Goal: Task Accomplishment & Management: Use online tool/utility

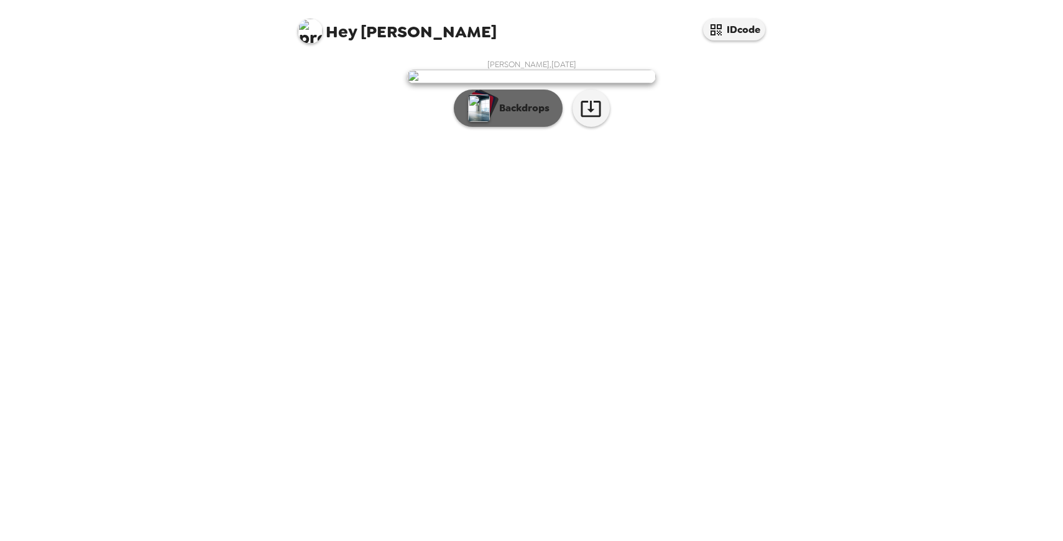
click at [538, 127] on button "Backdrops" at bounding box center [508, 108] width 109 height 37
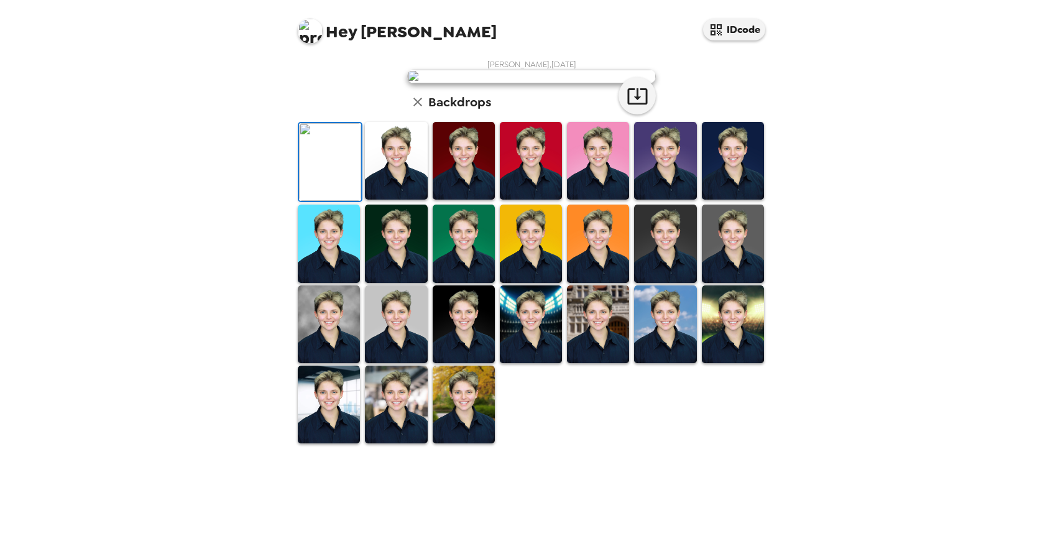
click at [395, 200] on img at bounding box center [396, 161] width 62 height 78
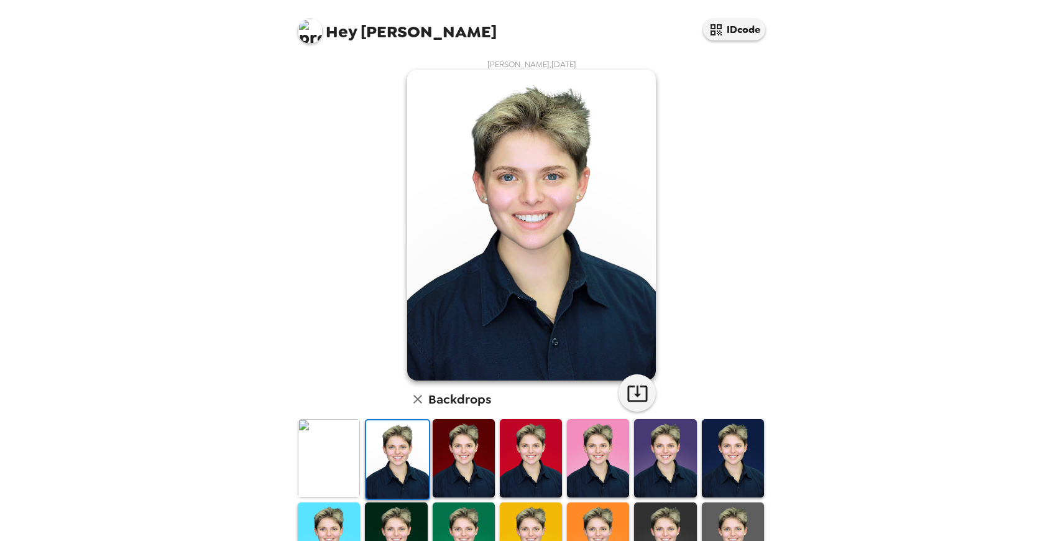
click at [357, 443] on img at bounding box center [329, 458] width 62 height 78
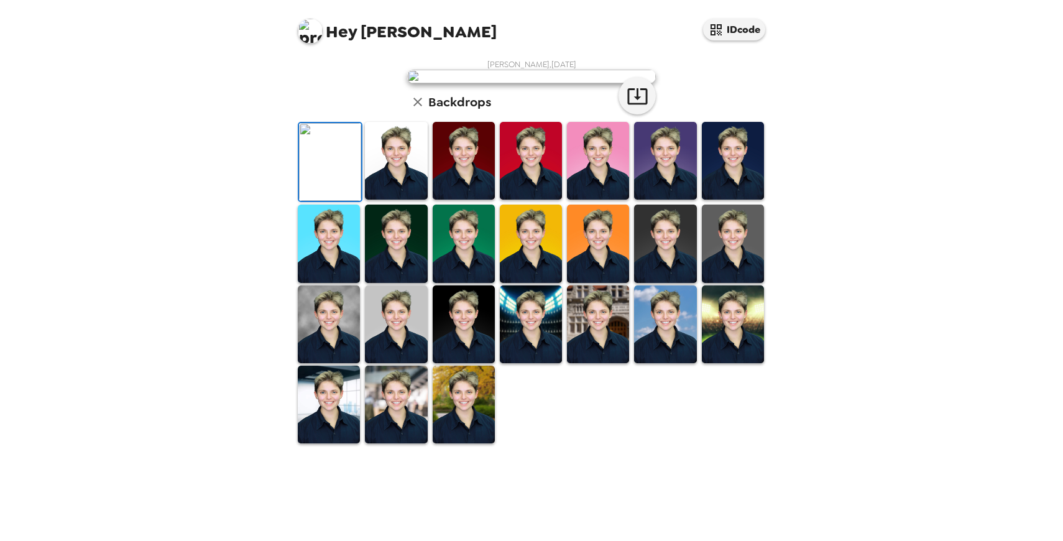
scroll to position [76, 0]
click at [467, 200] on img at bounding box center [464, 161] width 62 height 78
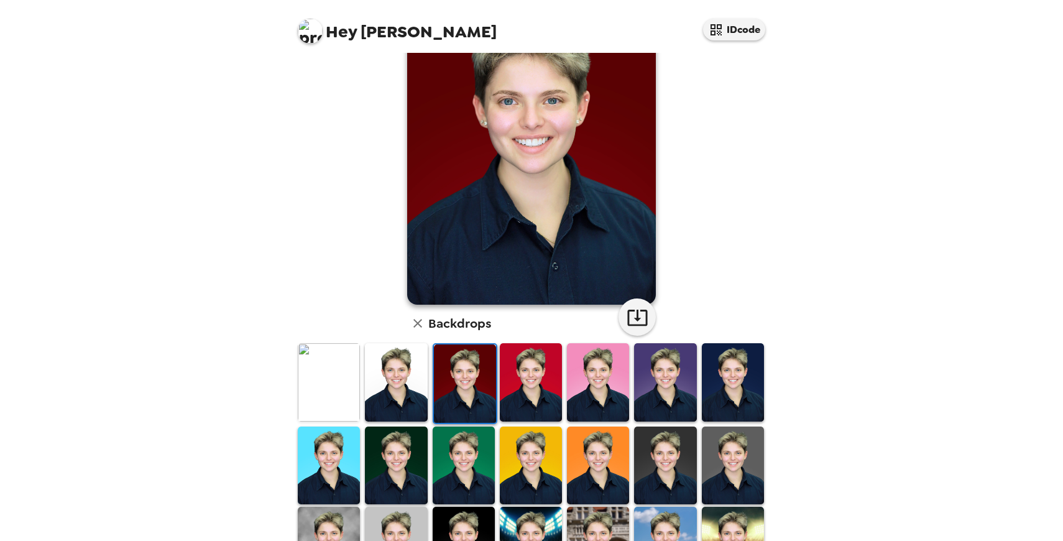
scroll to position [1, 0]
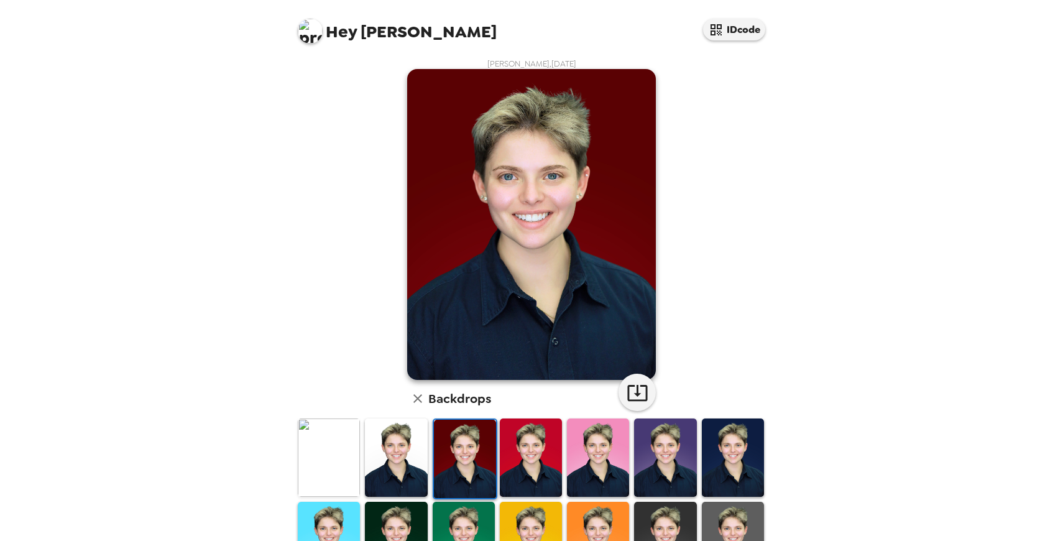
click at [747, 445] on img at bounding box center [733, 457] width 62 height 78
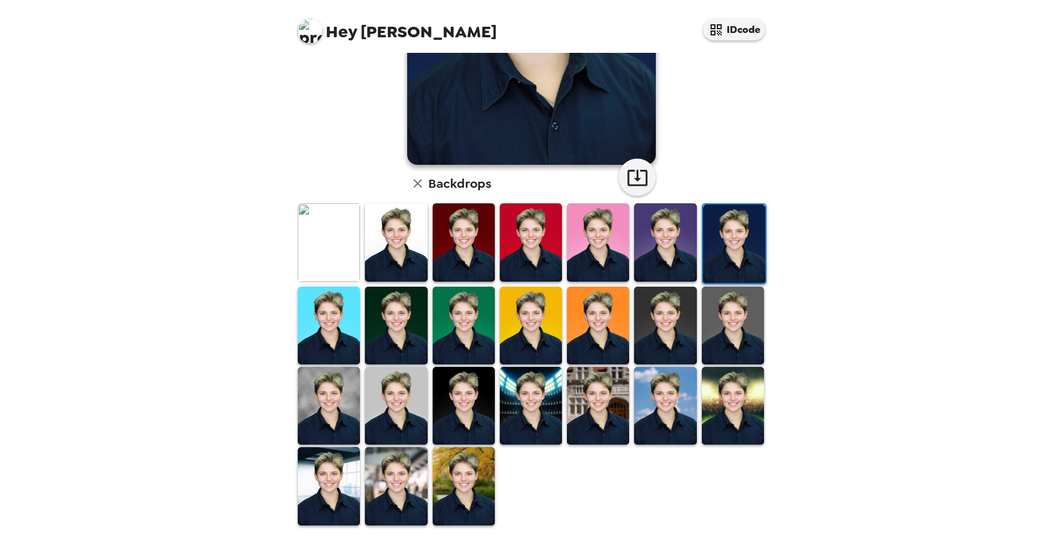
scroll to position [217, 0]
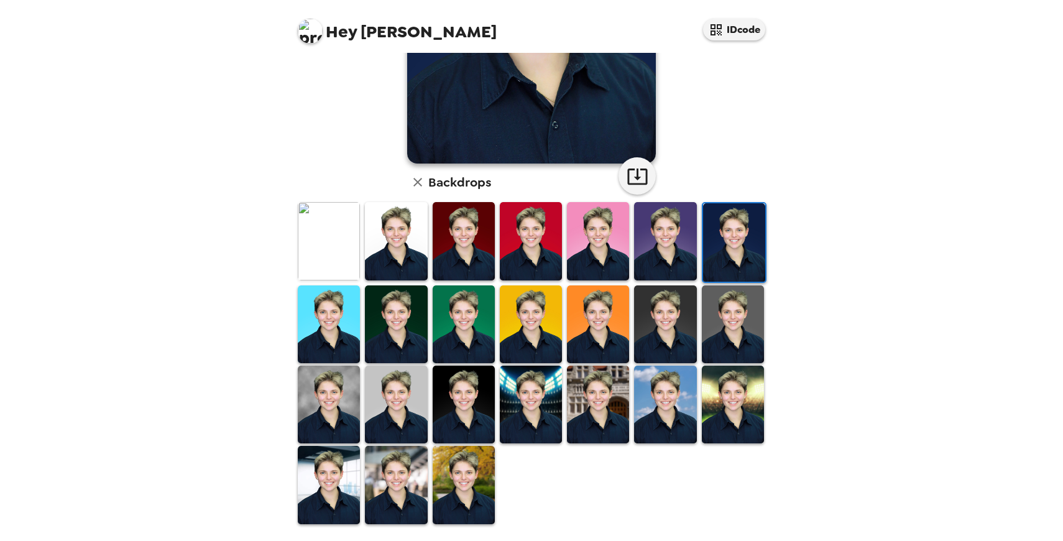
click at [346, 410] on img at bounding box center [329, 405] width 62 height 78
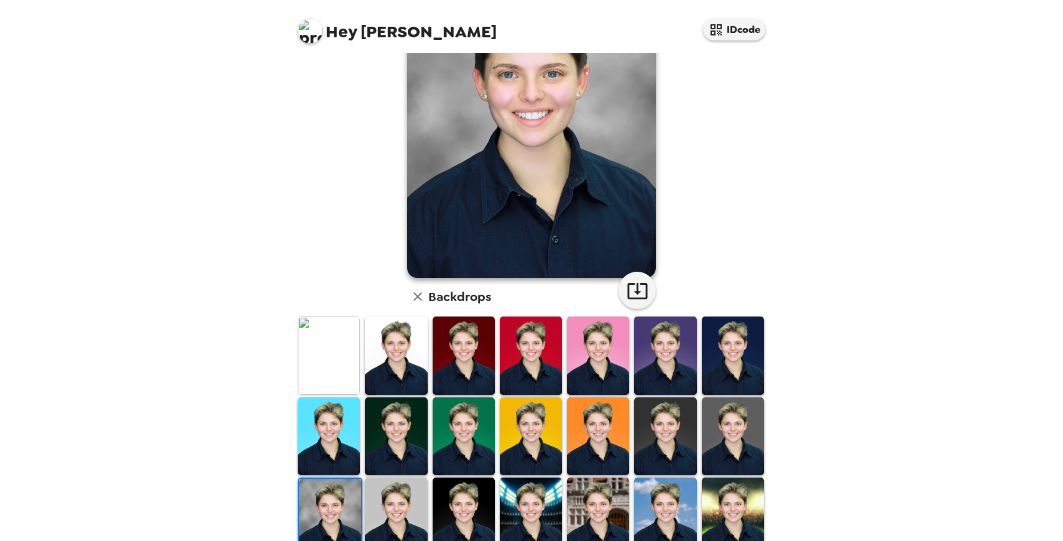
scroll to position [220, 0]
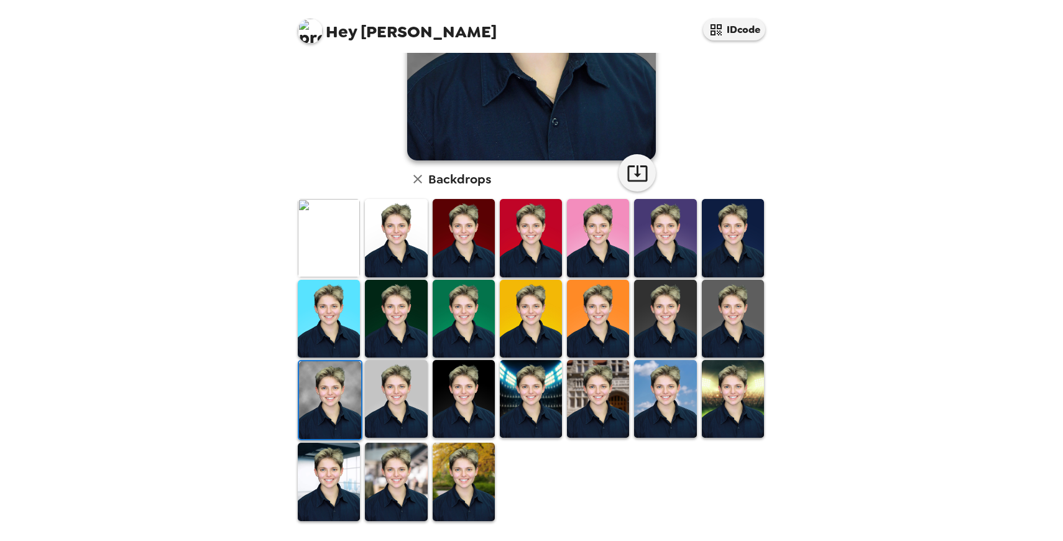
click at [404, 374] on img at bounding box center [396, 399] width 62 height 78
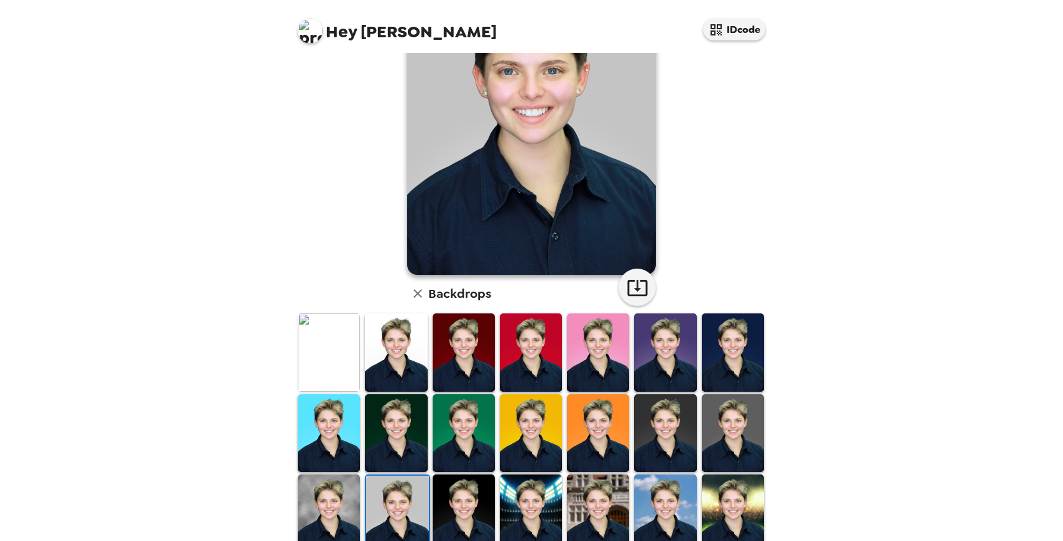
scroll to position [188, 0]
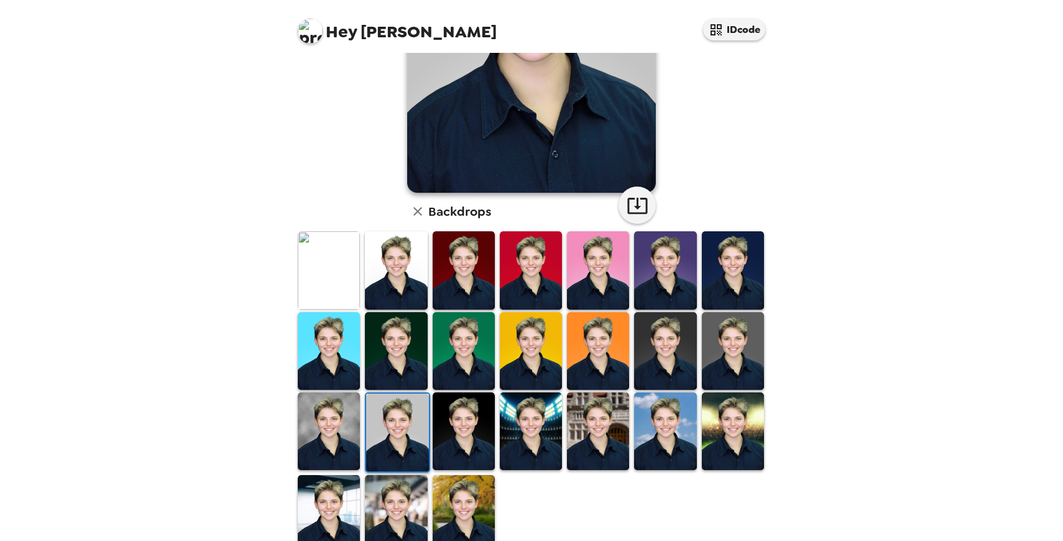
click at [490, 413] on img at bounding box center [464, 431] width 62 height 78
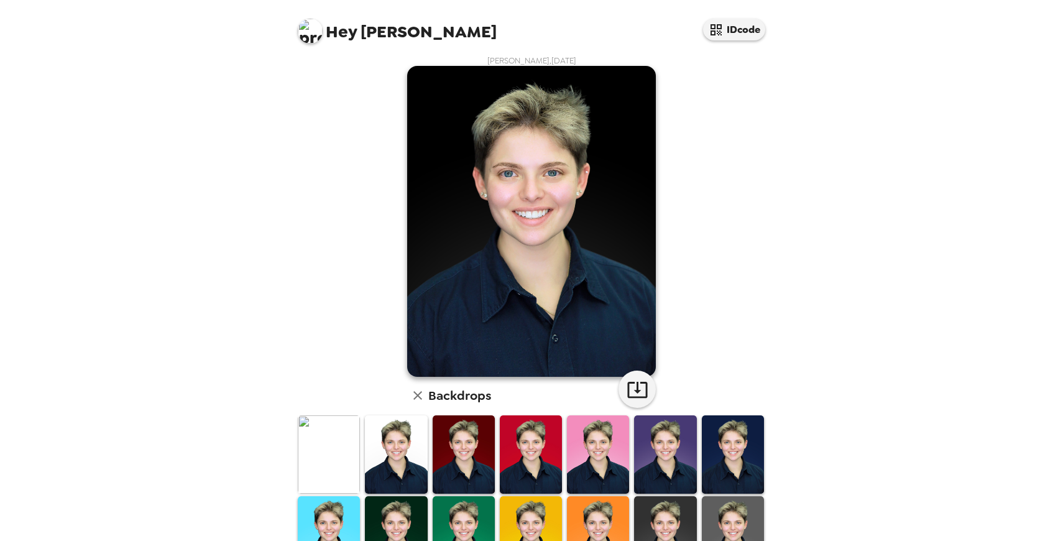
scroll to position [173, 0]
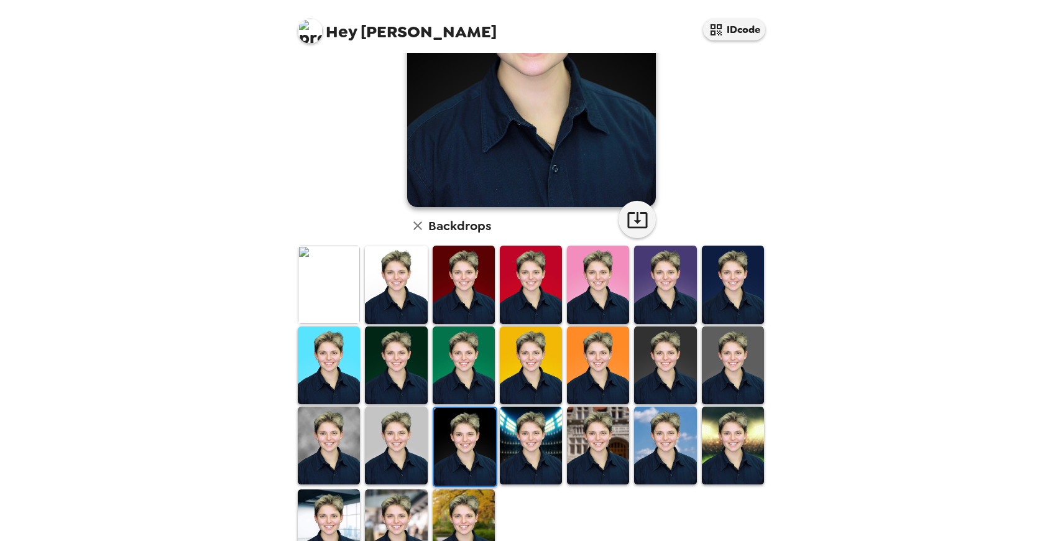
click at [545, 418] on img at bounding box center [531, 446] width 62 height 78
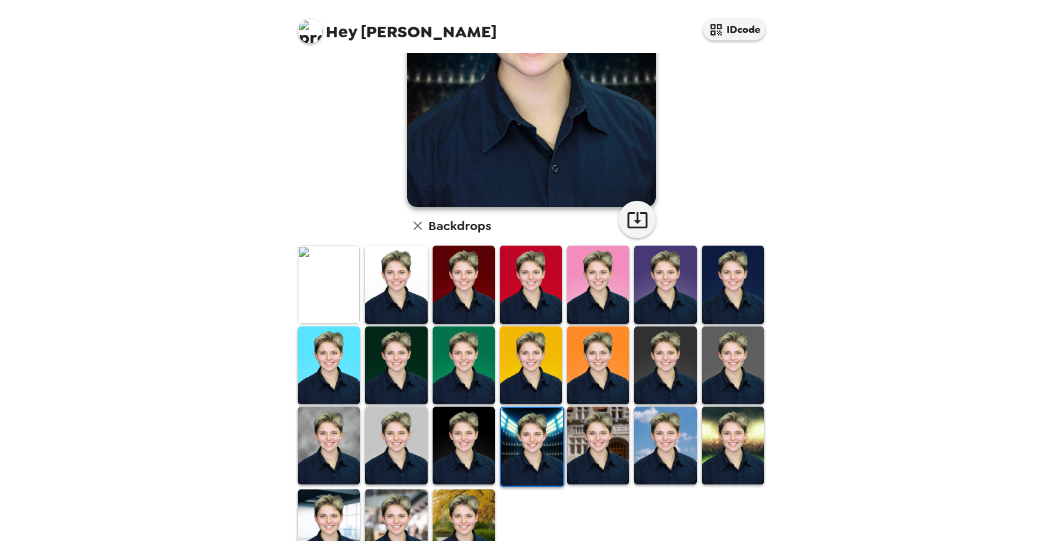
click at [617, 450] on img at bounding box center [598, 446] width 62 height 78
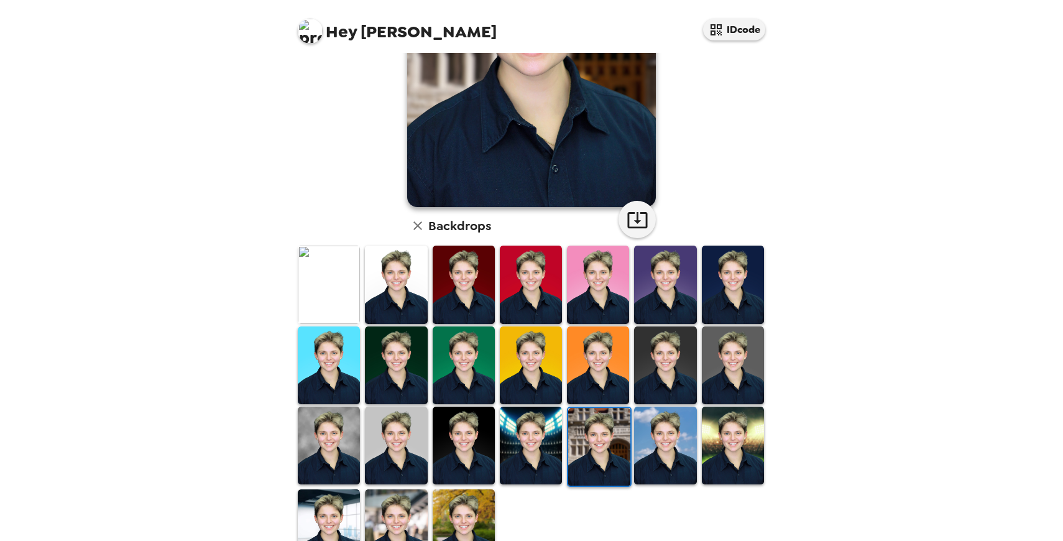
click at [674, 456] on img at bounding box center [665, 446] width 62 height 78
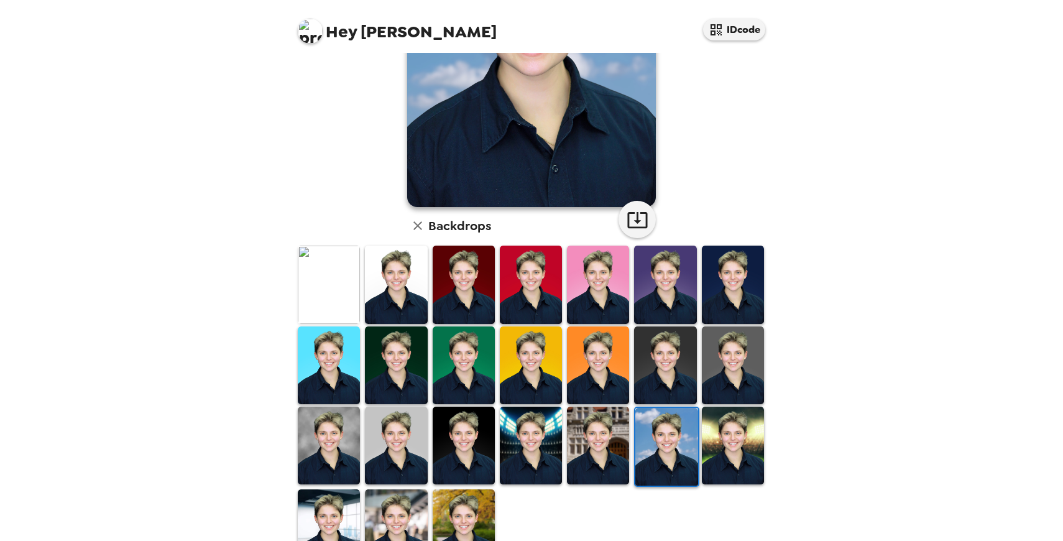
scroll to position [220, 0]
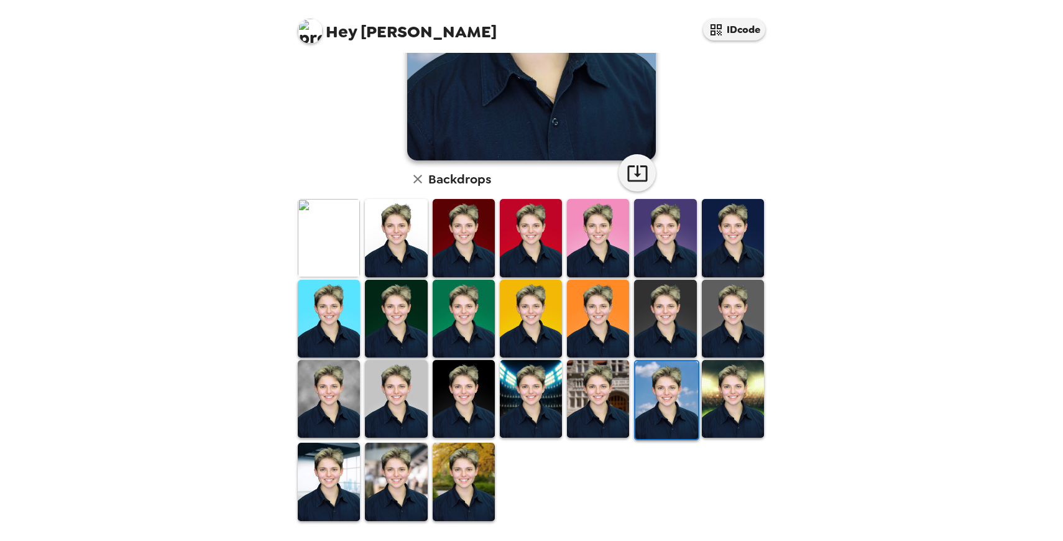
click at [334, 475] on img at bounding box center [329, 482] width 62 height 78
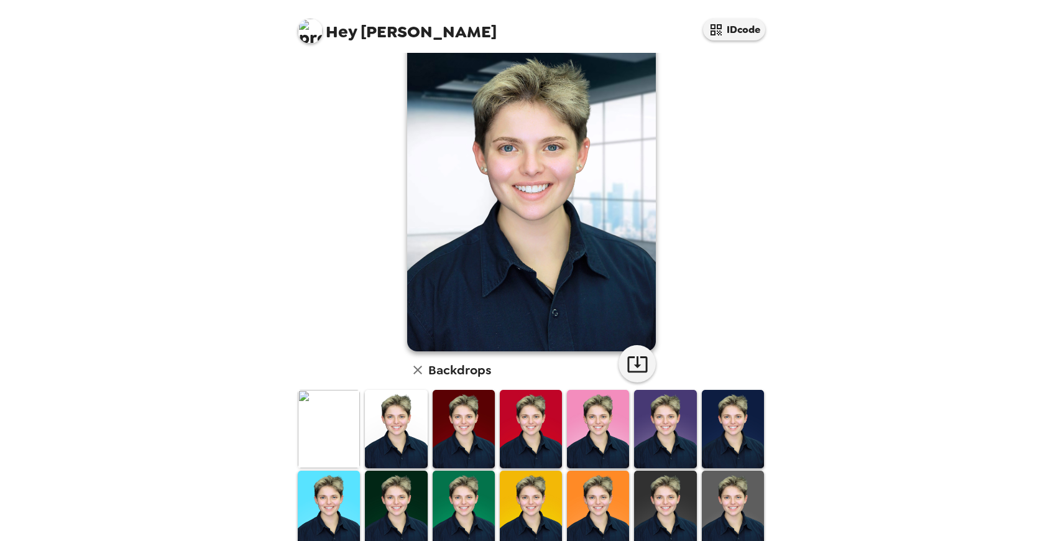
scroll to position [31, 0]
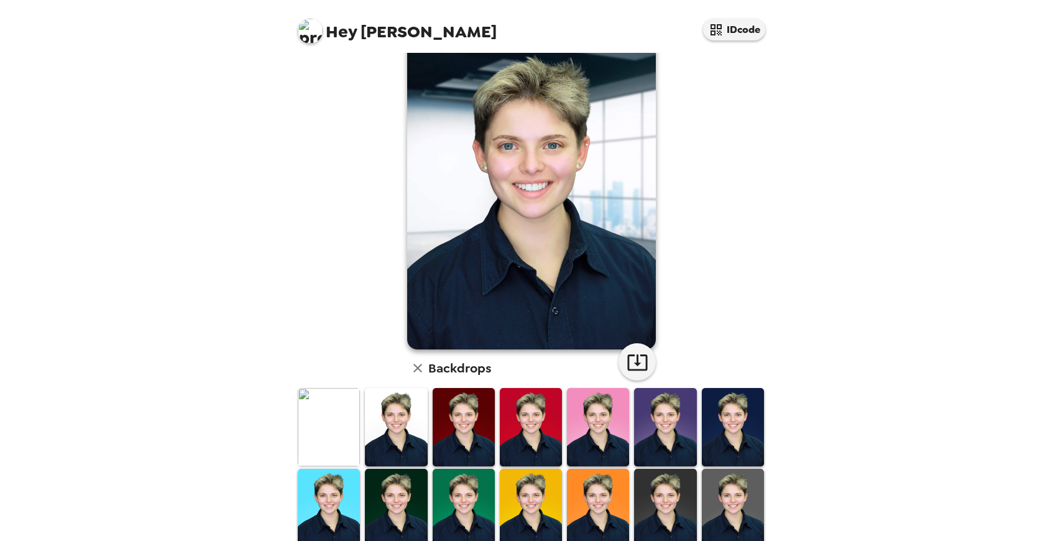
click at [330, 405] on img at bounding box center [329, 427] width 62 height 78
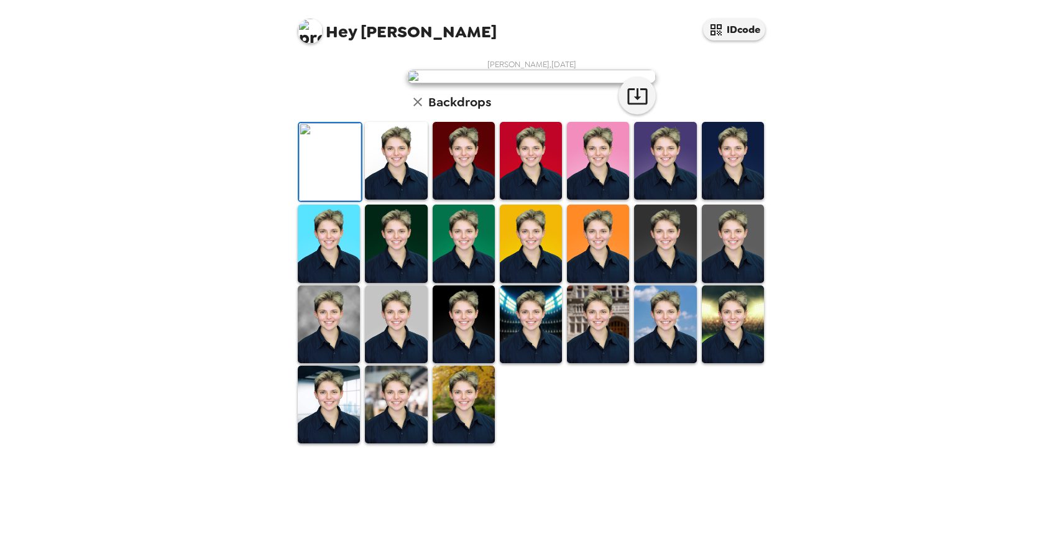
click at [388, 200] on img at bounding box center [396, 161] width 62 height 78
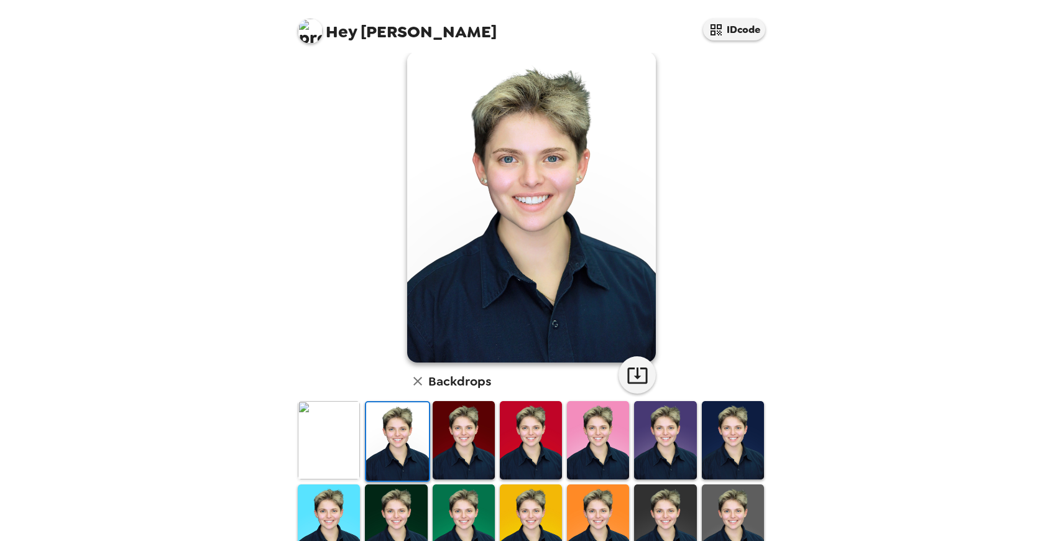
scroll to position [19, 0]
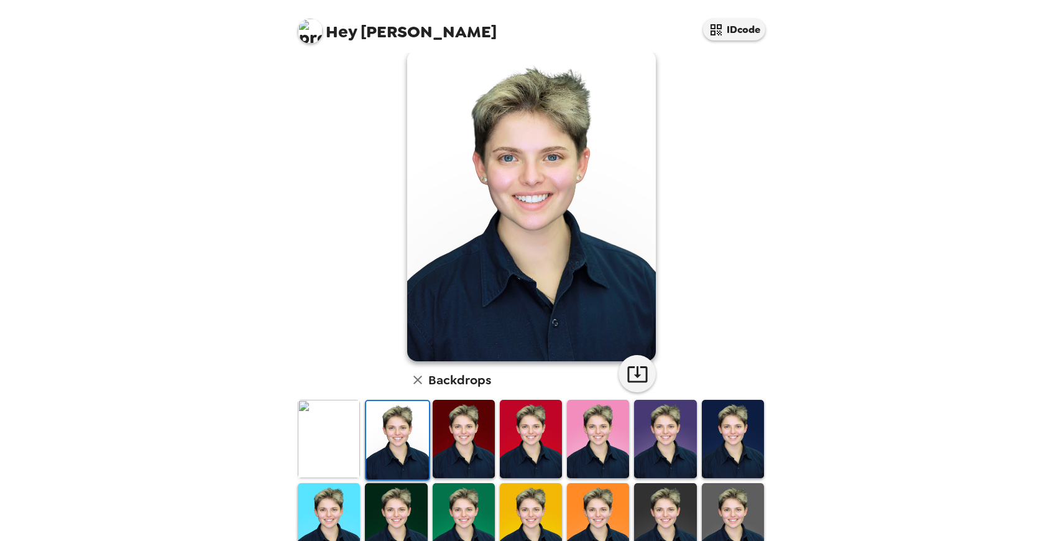
click at [666, 463] on img at bounding box center [665, 439] width 62 height 78
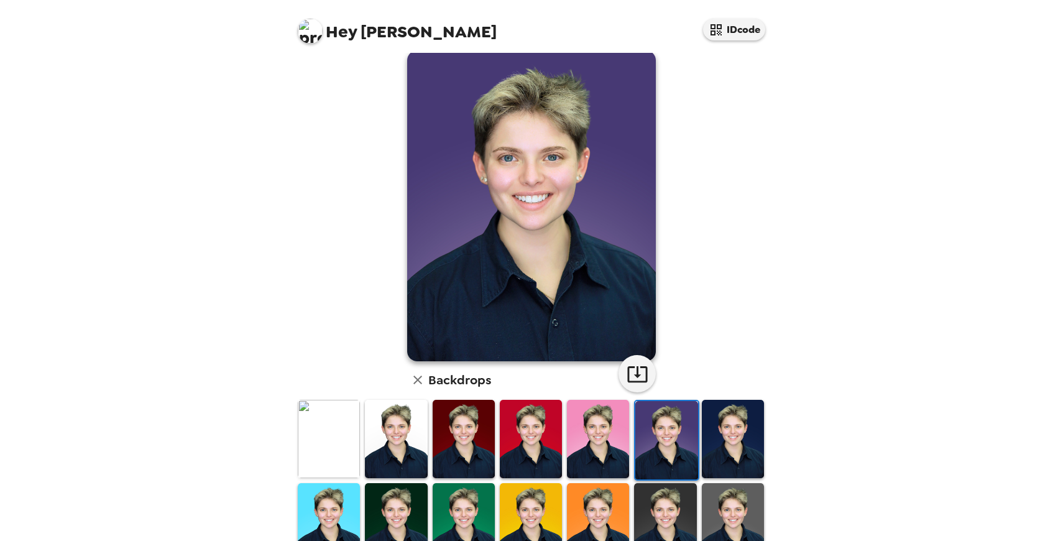
click at [607, 463] on img at bounding box center [598, 439] width 62 height 78
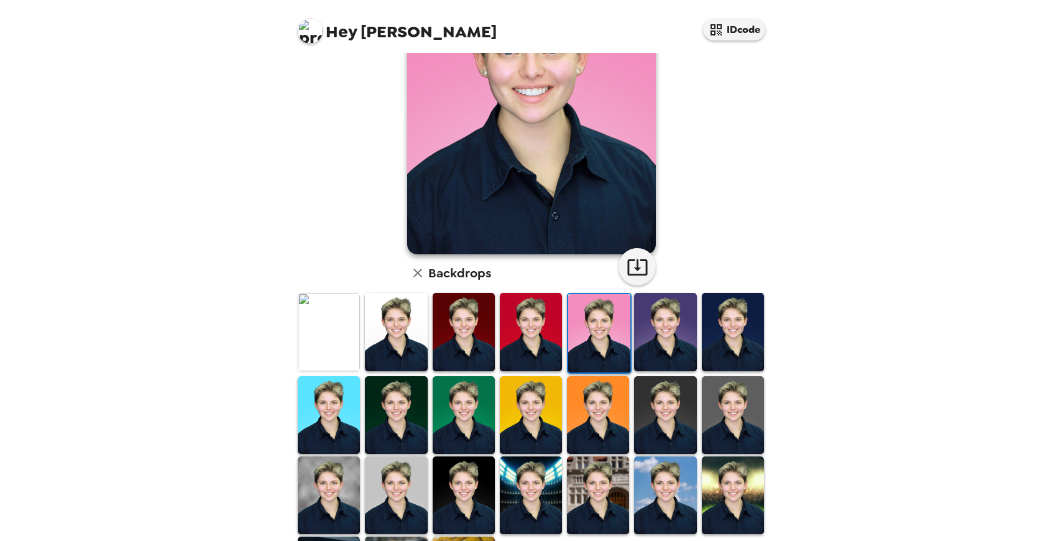
scroll to position [132, 0]
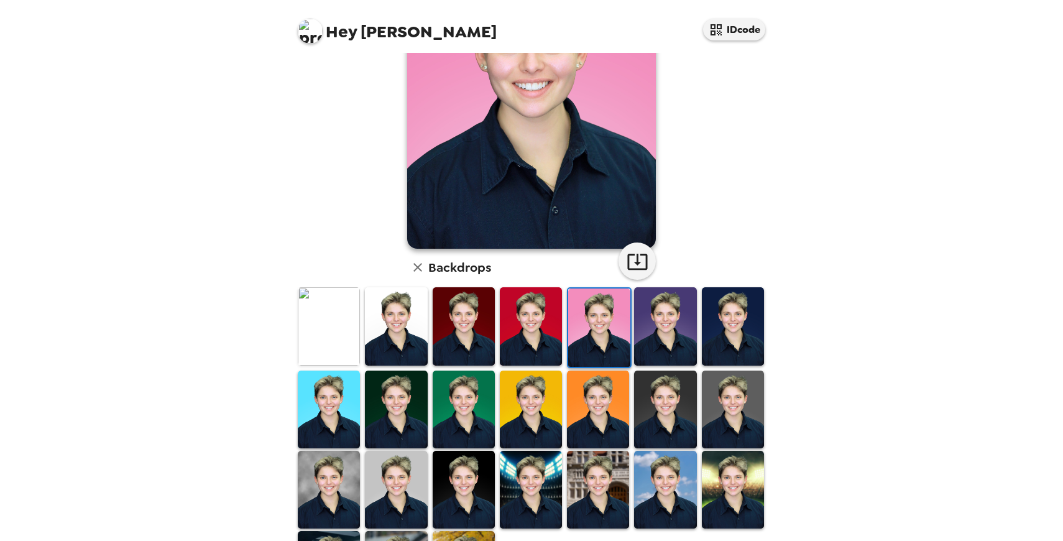
click at [666, 437] on img at bounding box center [665, 410] width 62 height 78
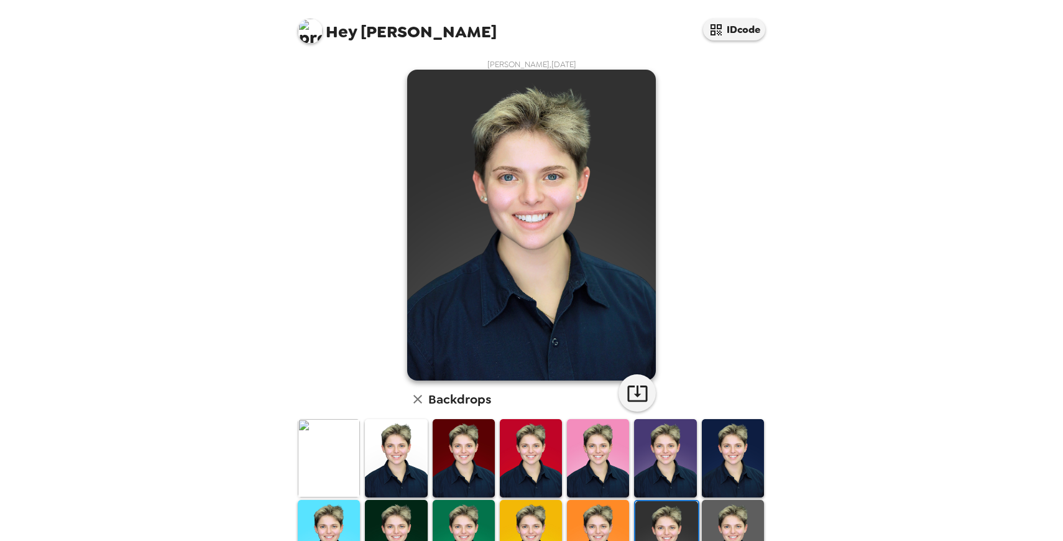
scroll to position [1, 0]
click at [725, 508] on img at bounding box center [733, 538] width 62 height 78
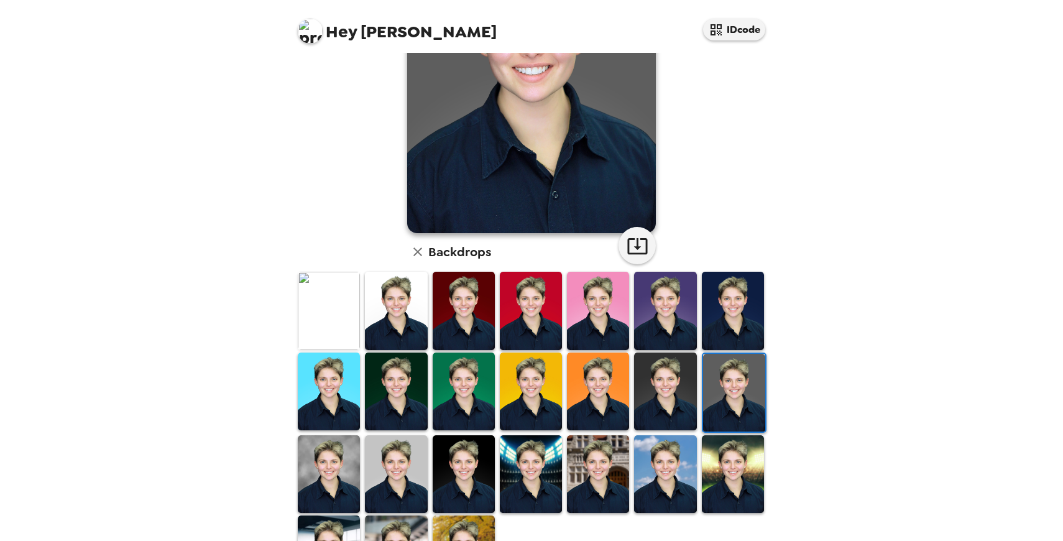
scroll to position [149, 0]
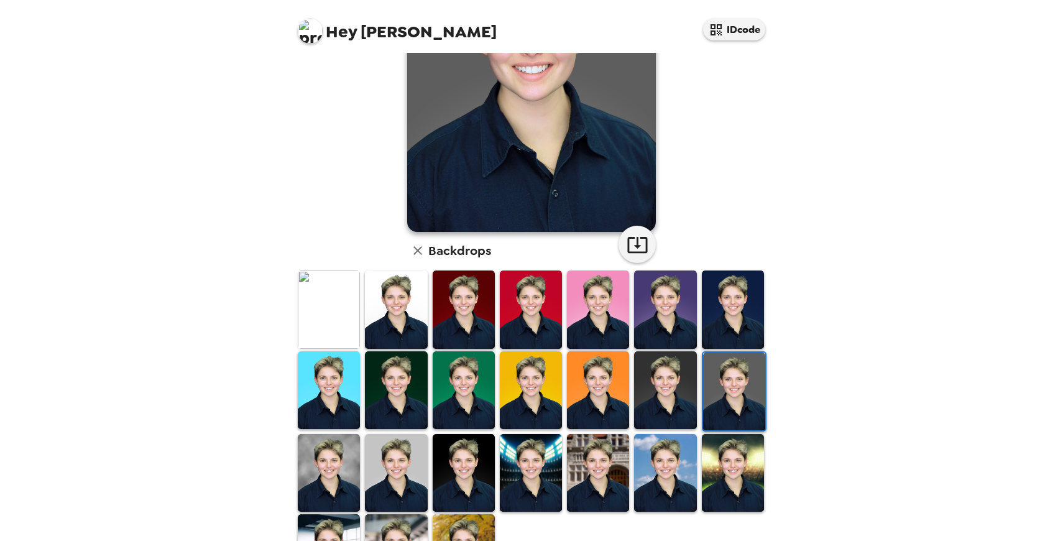
click at [326, 477] on img at bounding box center [329, 473] width 62 height 78
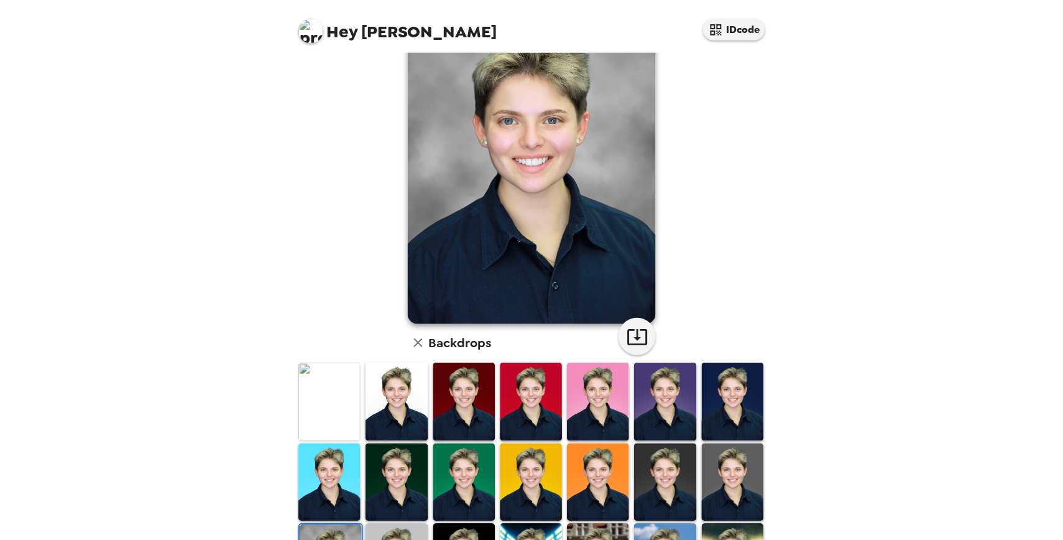
scroll to position [0, 0]
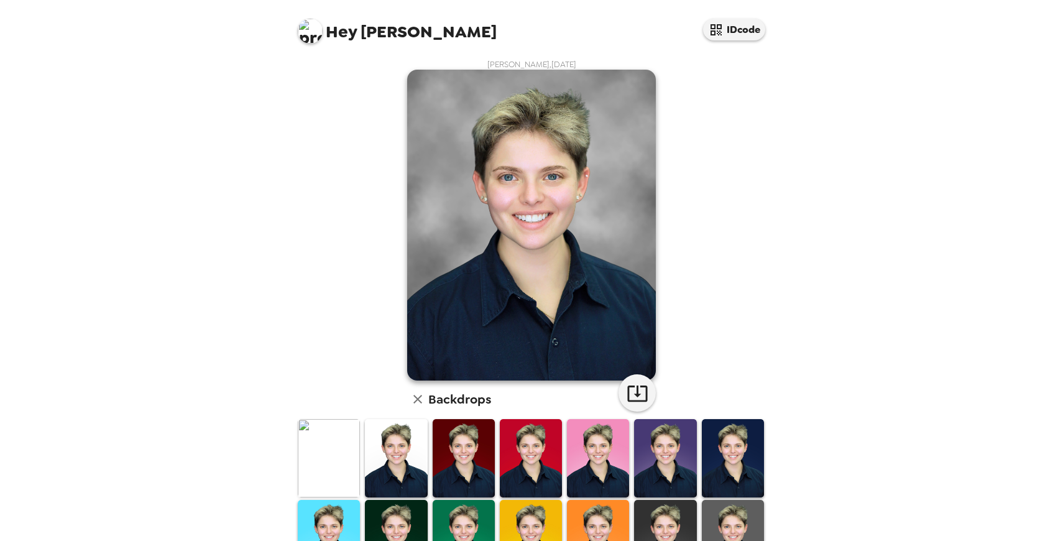
click at [732, 514] on img at bounding box center [733, 539] width 62 height 78
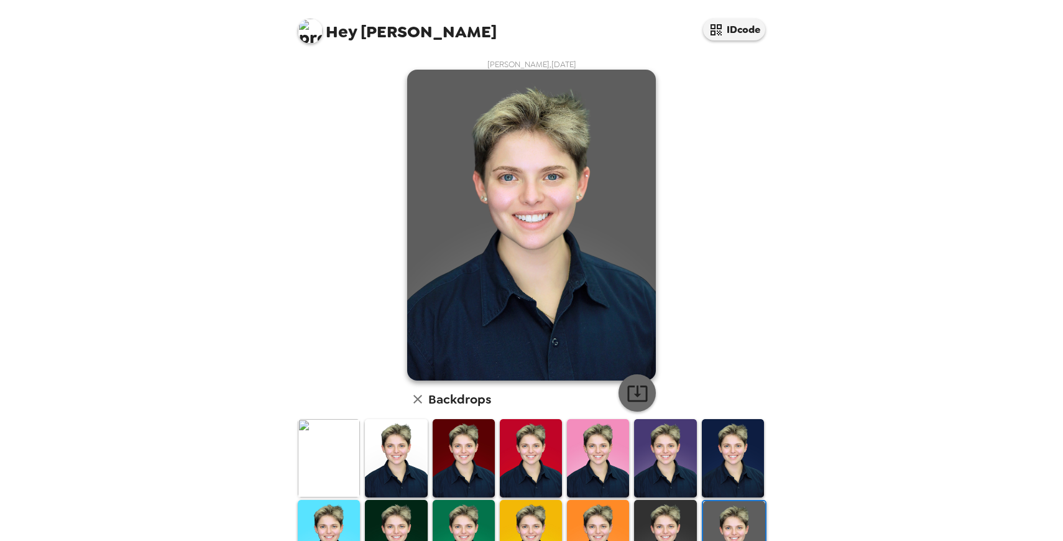
click at [634, 392] on icon "button" at bounding box center [638, 393] width 22 height 22
